Goal: Navigation & Orientation: Go to known website

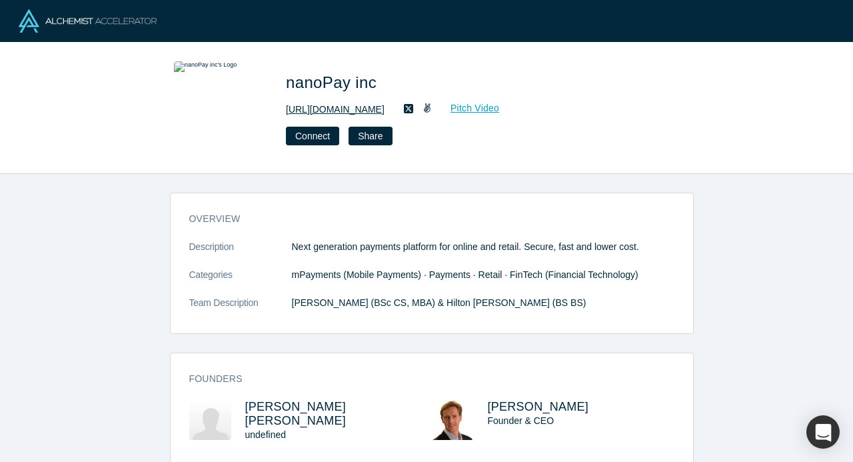
click at [340, 110] on link "[URL][DOMAIN_NAME]" at bounding box center [335, 110] width 99 height 14
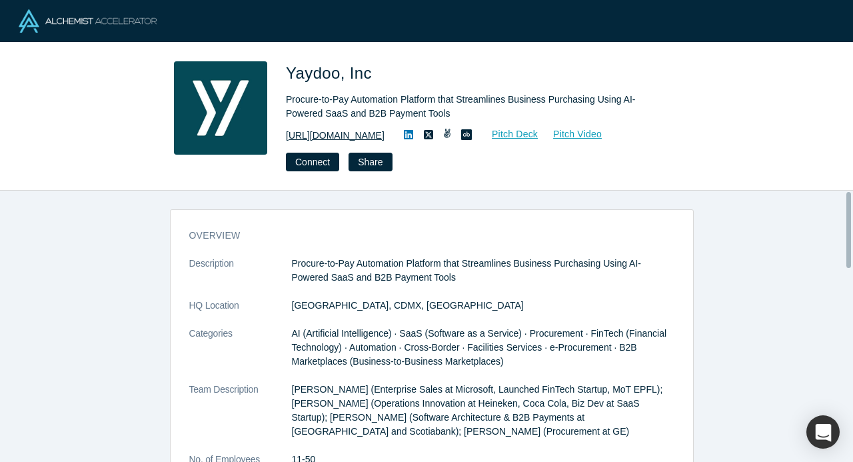
click at [334, 141] on link "[URL][DOMAIN_NAME]" at bounding box center [335, 136] width 99 height 14
